Goal: Task Accomplishment & Management: Manage account settings

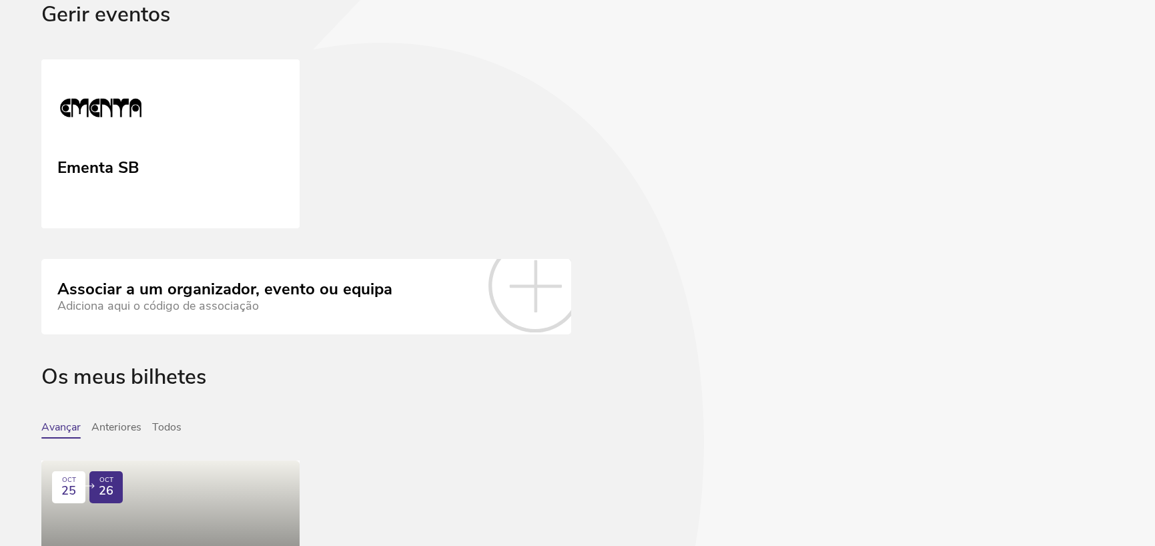
scroll to position [67, 0]
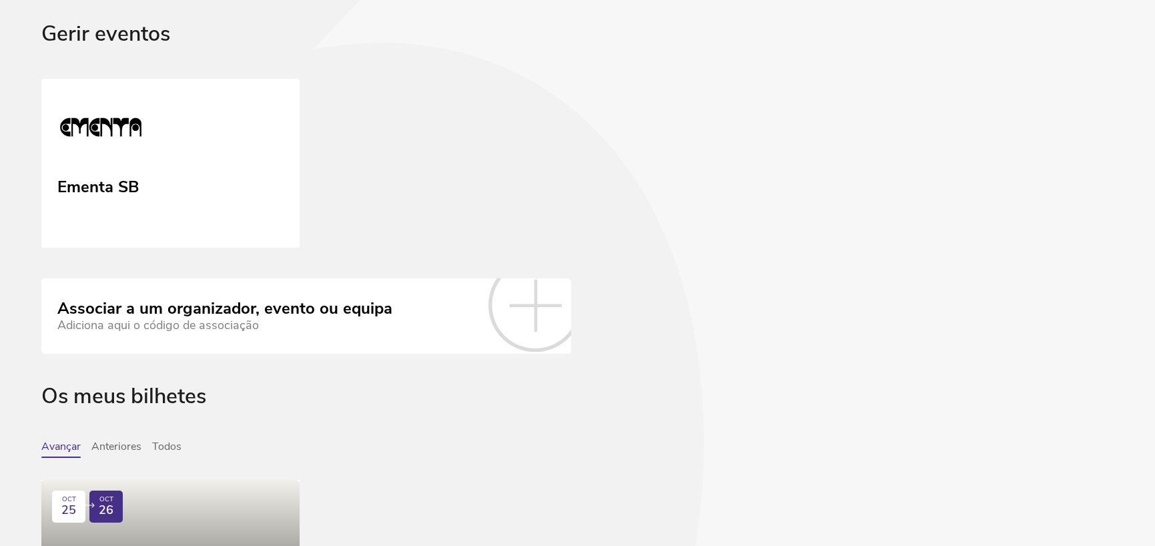
click at [240, 332] on div "Adiciona aqui o código de associação" at bounding box center [224, 325] width 335 height 14
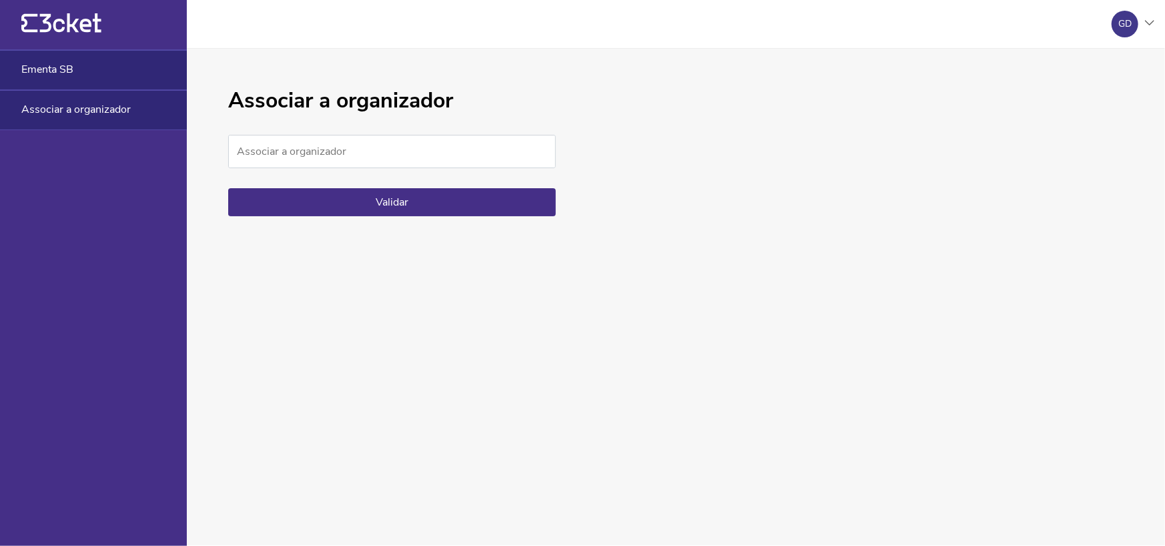
click at [75, 77] on div "Ementa SB" at bounding box center [93, 70] width 187 height 40
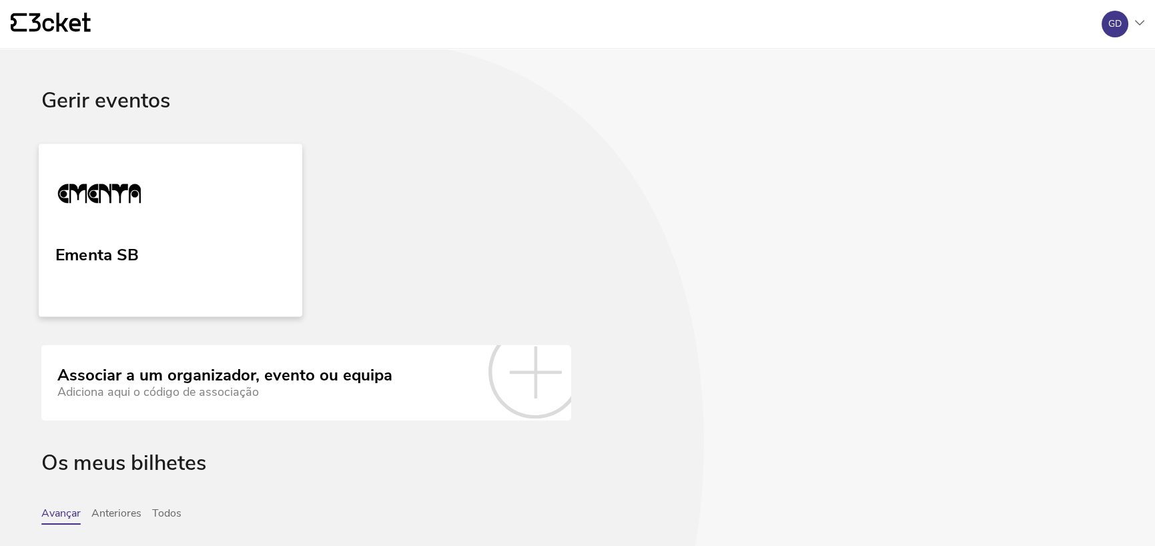
click at [187, 256] on link "Ementa SB" at bounding box center [170, 229] width 263 height 173
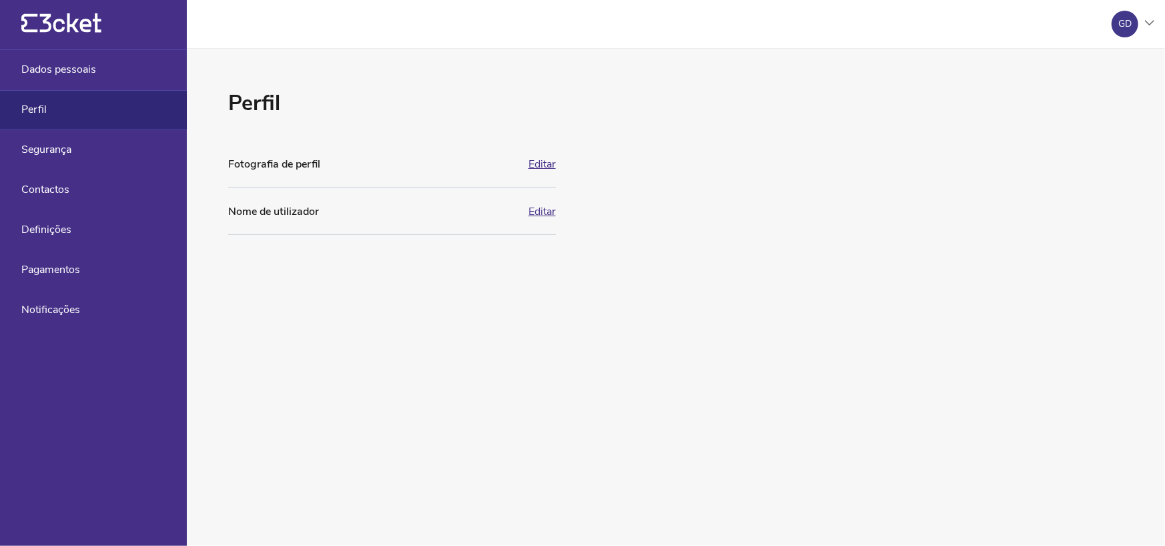
click at [541, 205] on button "Editar" at bounding box center [541, 211] width 27 height 12
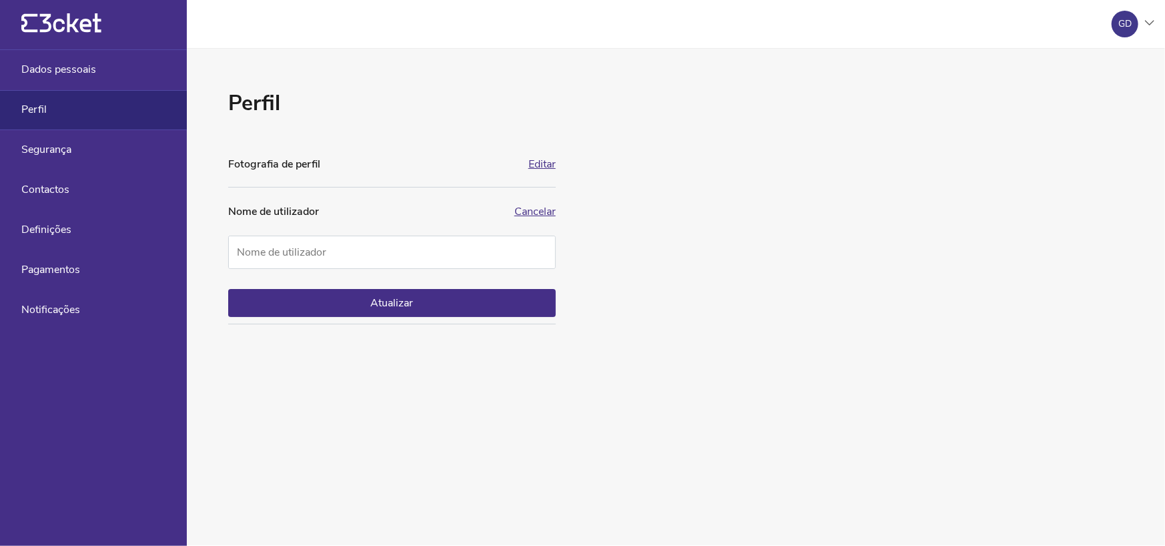
click at [541, 169] on button "Editar" at bounding box center [541, 164] width 27 height 12
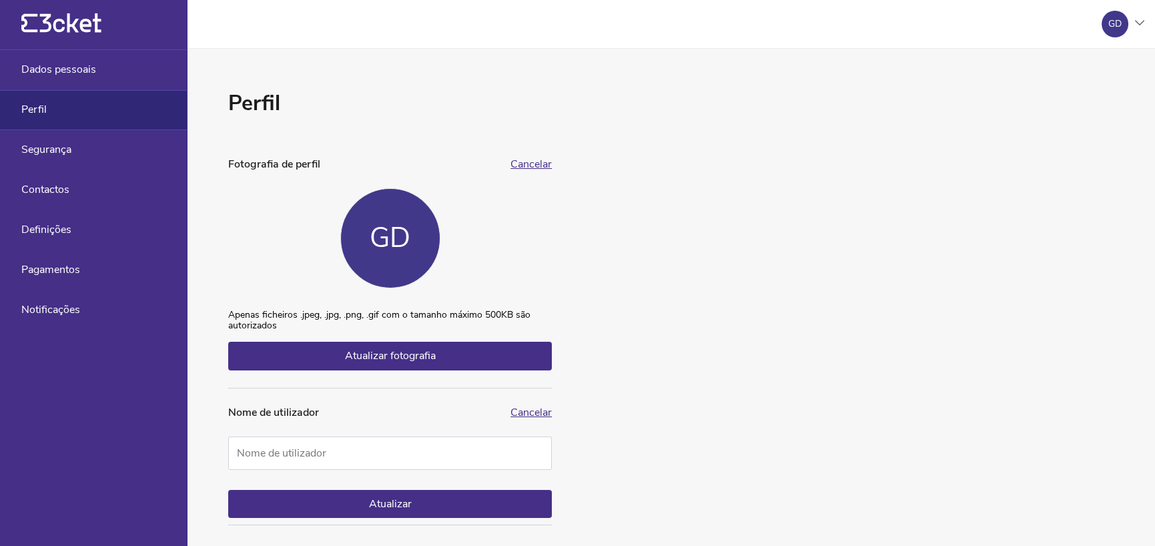
click at [541, 169] on button "Cancelar" at bounding box center [530, 164] width 41 height 12
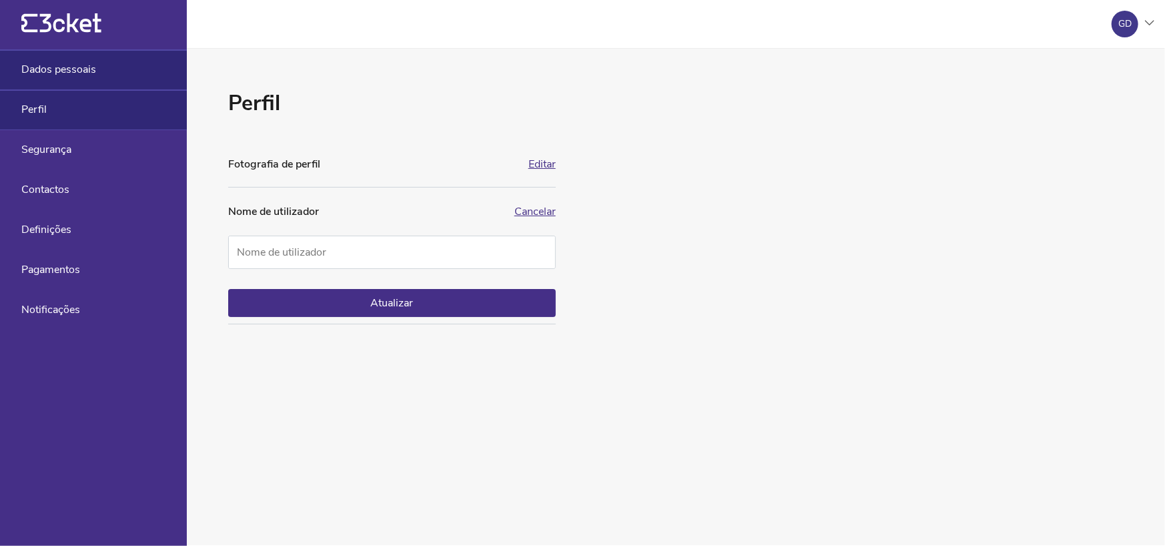
click at [97, 67] on div "Dados pessoais" at bounding box center [93, 70] width 187 height 40
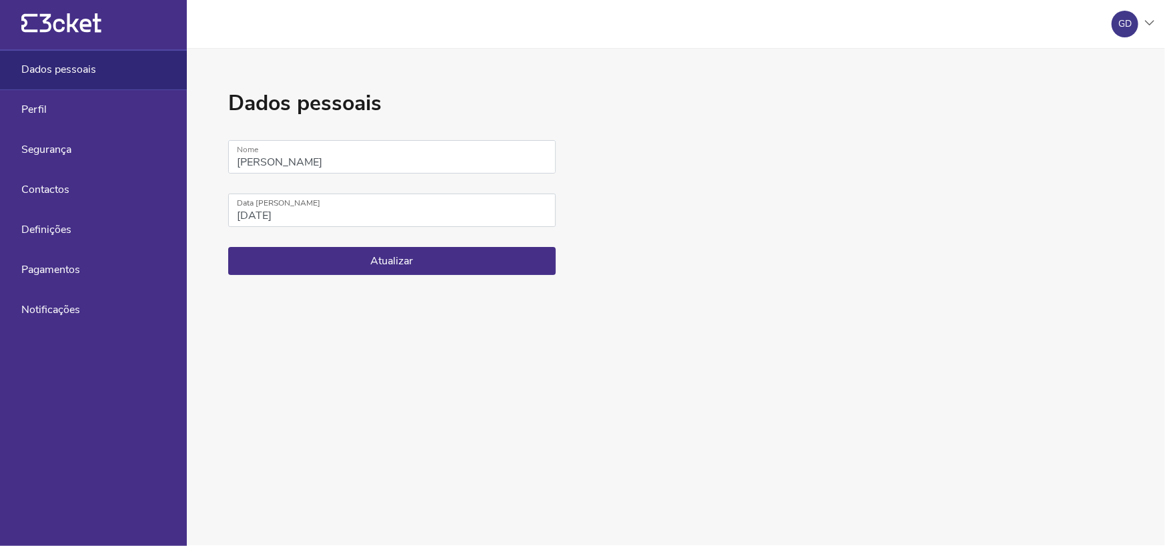
click at [97, 86] on div "Dados pessoais" at bounding box center [93, 70] width 187 height 40
click at [98, 104] on div "Perfil" at bounding box center [93, 110] width 187 height 40
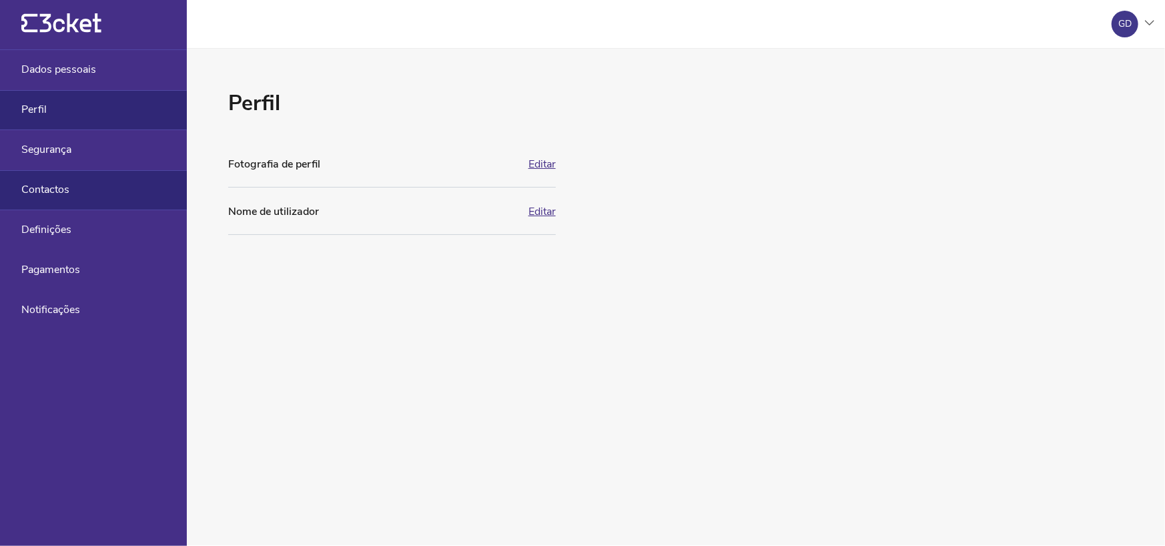
click at [93, 175] on div "Contactos" at bounding box center [93, 190] width 187 height 40
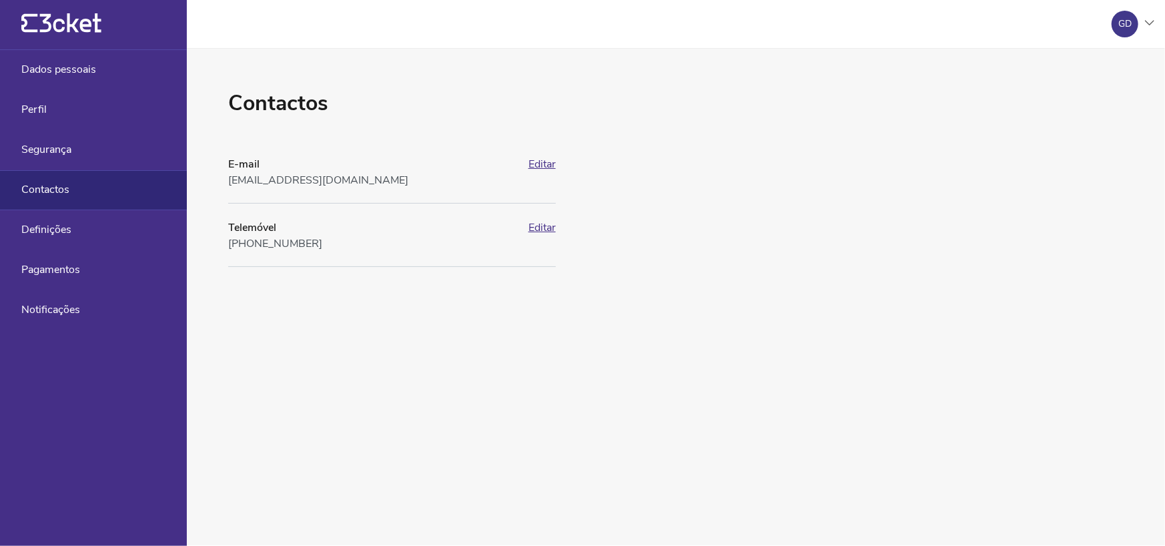
click at [553, 164] on button "Editar" at bounding box center [541, 164] width 27 height 12
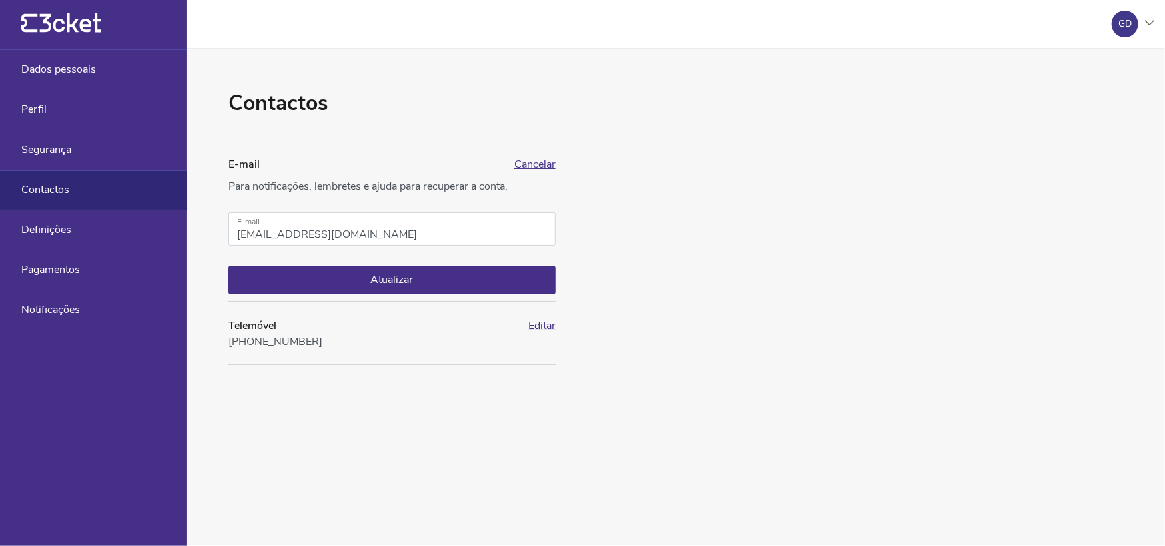
click at [549, 161] on button "Cancelar" at bounding box center [534, 164] width 41 height 12
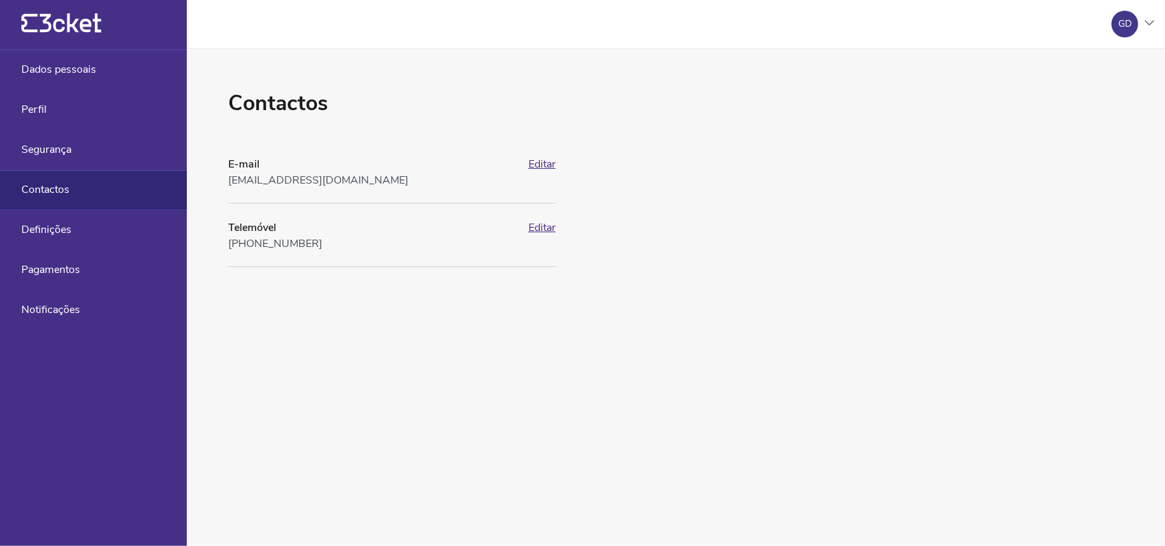
click at [549, 161] on button "Editar" at bounding box center [541, 164] width 27 height 12
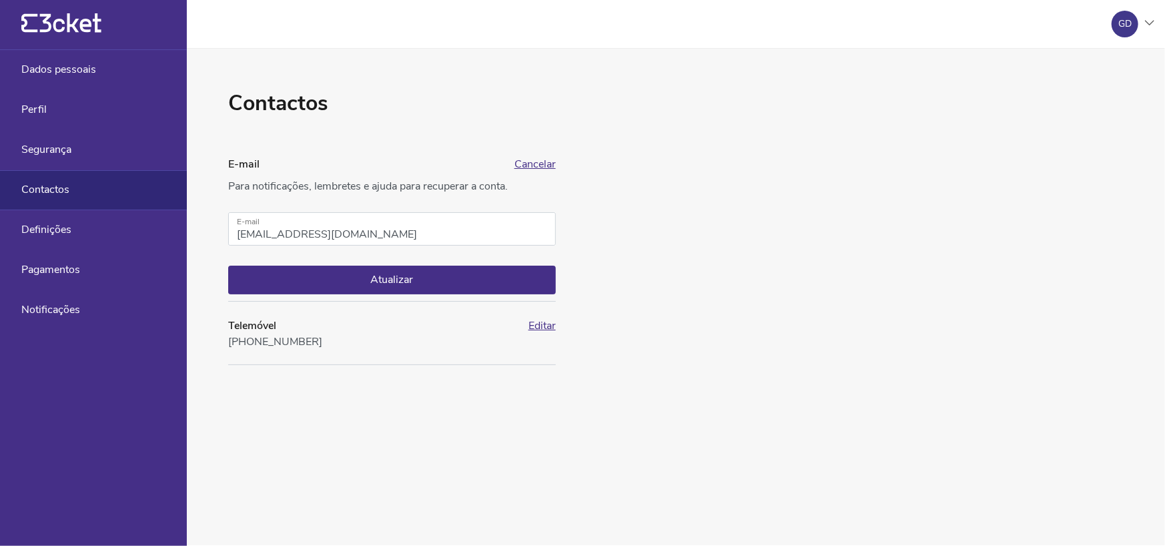
click at [549, 161] on button "Cancelar" at bounding box center [534, 164] width 41 height 12
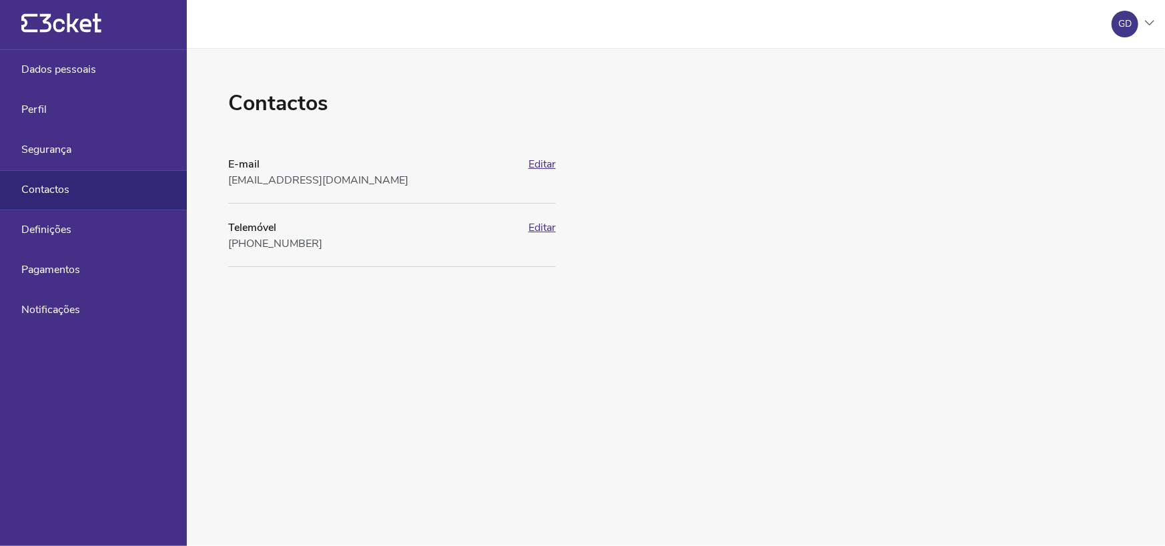
click at [549, 161] on button "Editar" at bounding box center [541, 164] width 27 height 12
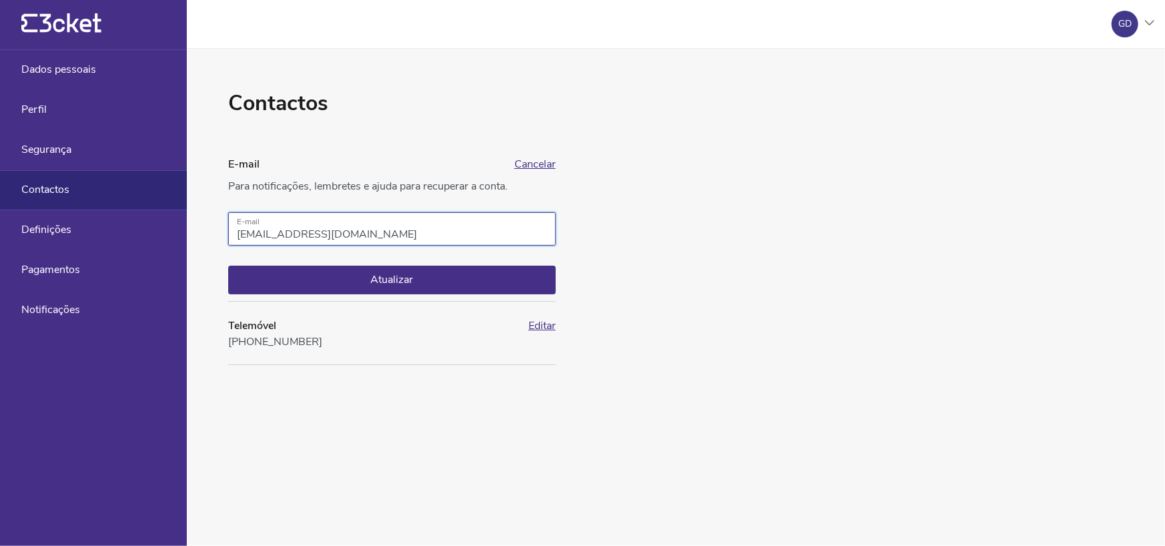
click at [410, 239] on input "gui.durandsk8@gmail.com" at bounding box center [392, 228] width 328 height 33
click at [542, 156] on div "E-mail gui.durandsk8@gmail.com Cancelar" at bounding box center [392, 168] width 328 height 24
click at [535, 170] on button "Cancelar" at bounding box center [534, 164] width 41 height 12
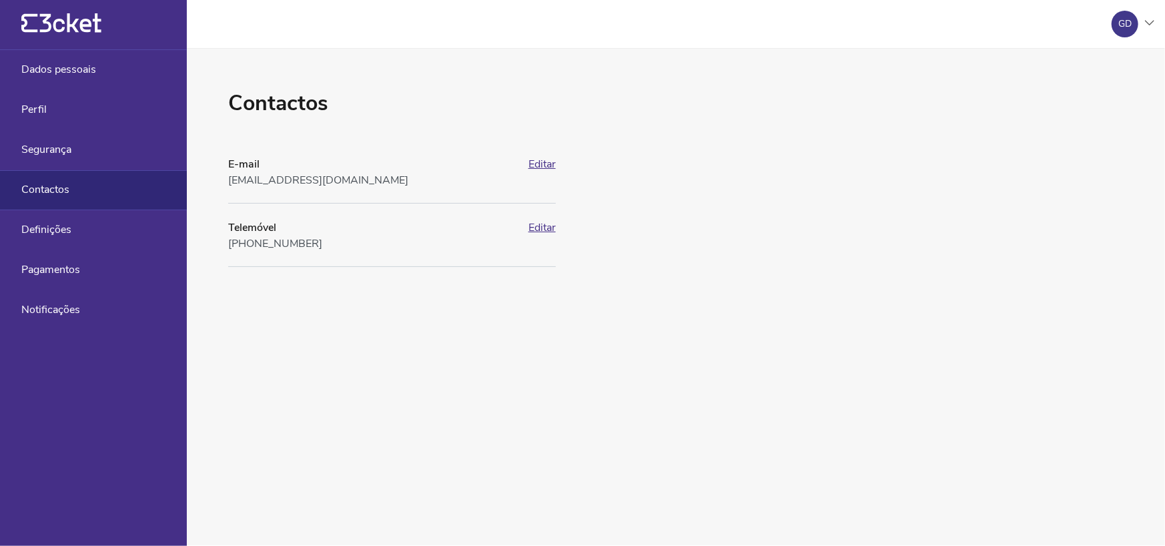
click at [79, 31] on icon "{' '}" at bounding box center [61, 23] width 80 height 20
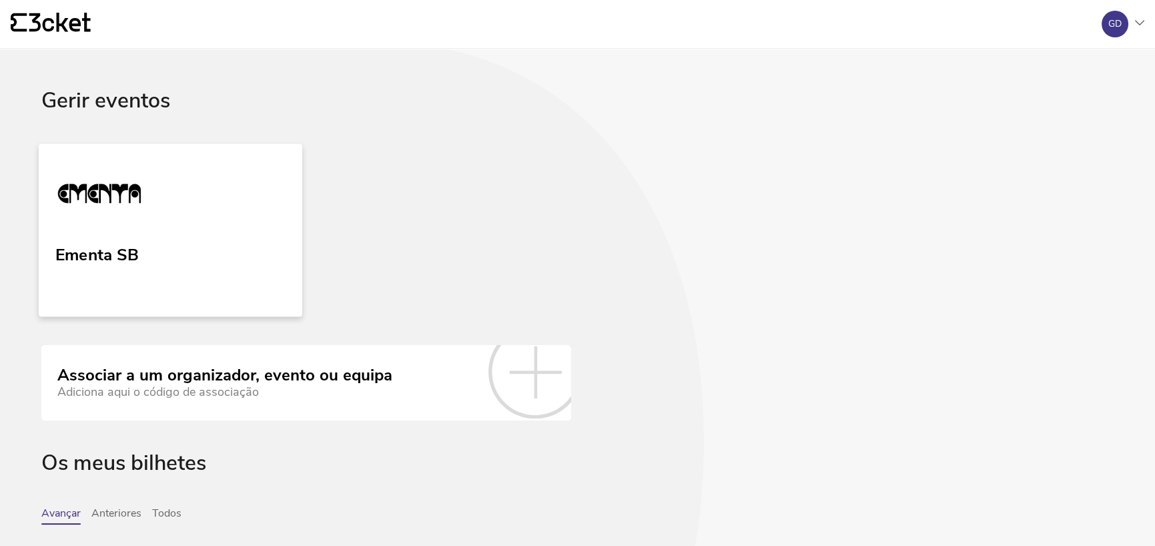
scroll to position [267, 0]
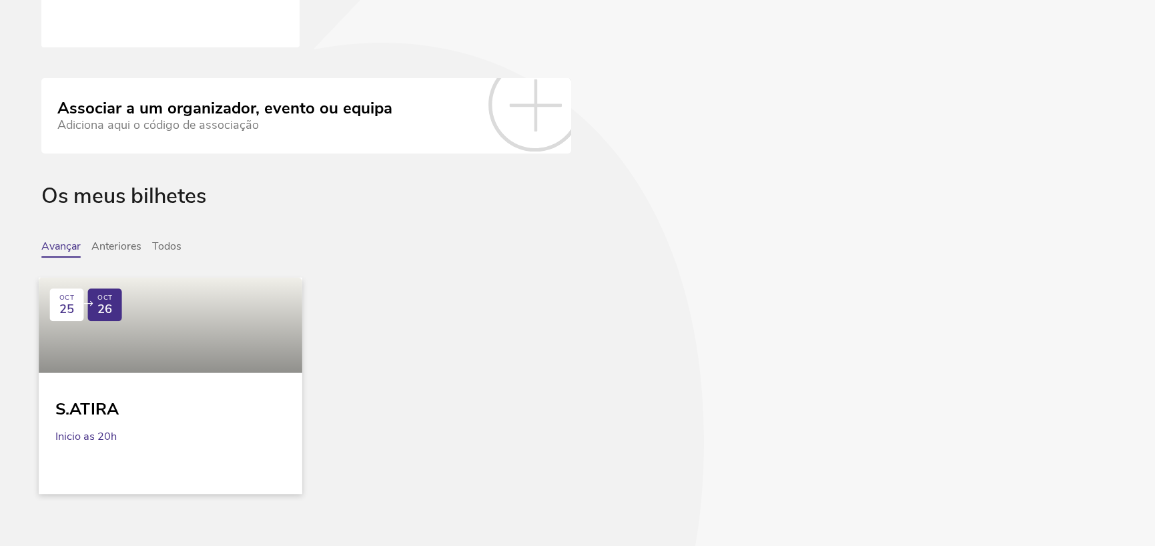
click at [197, 351] on div at bounding box center [170, 325] width 263 height 95
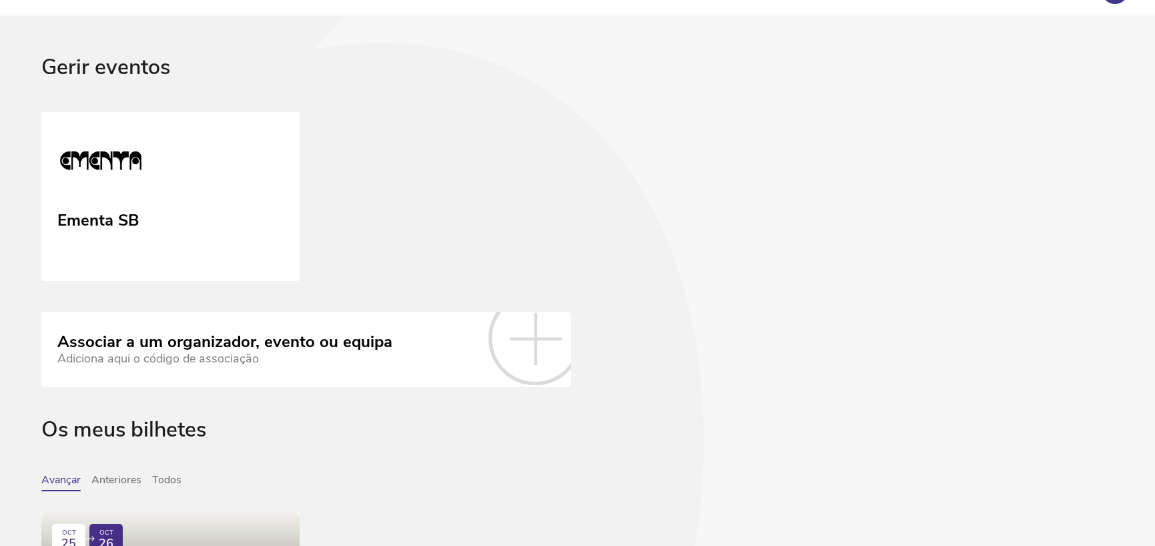
scroll to position [0, 0]
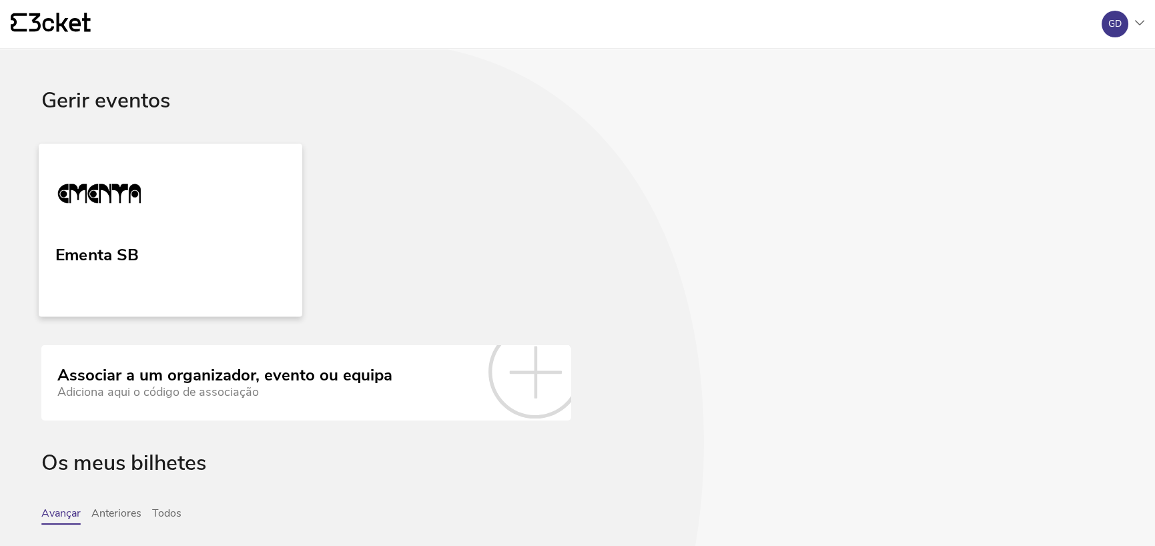
click at [99, 235] on link "Ementa SB" at bounding box center [170, 229] width 263 height 173
